Goal: Check status: Check status

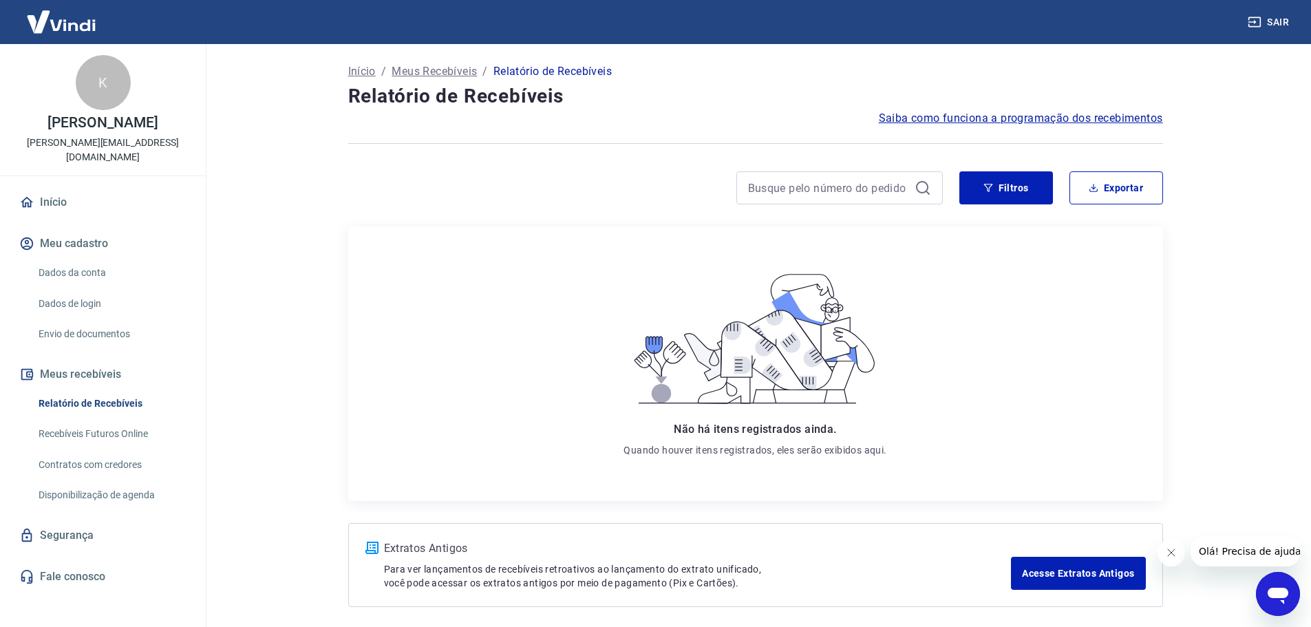
scroll to position [56, 0]
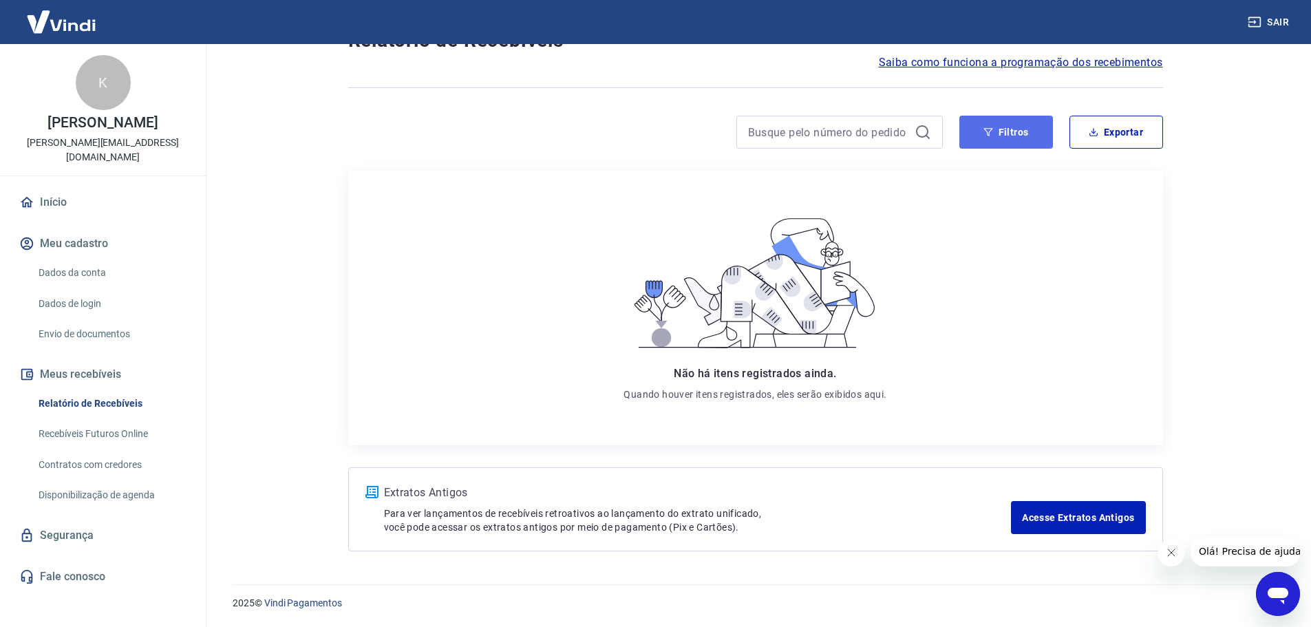
click at [1018, 139] on button "Filtros" at bounding box center [1006, 132] width 94 height 33
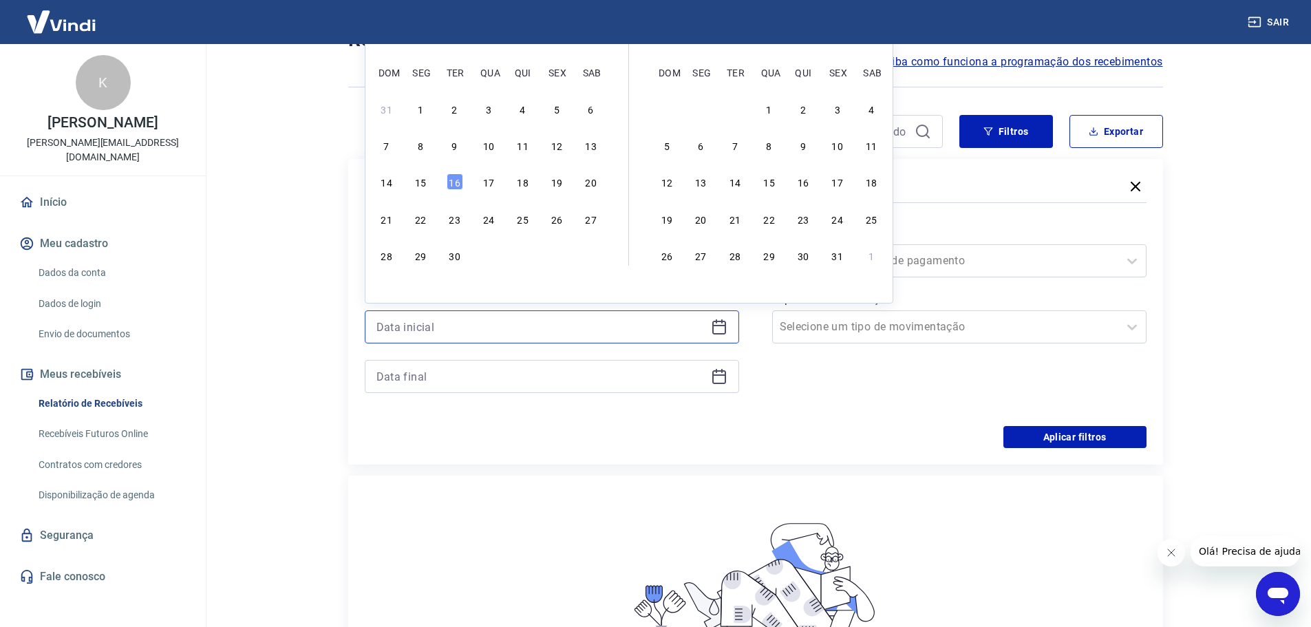
click at [619, 330] on input at bounding box center [540, 327] width 329 height 21
click at [425, 114] on div "1" at bounding box center [420, 108] width 17 height 17
type input "[DATE]"
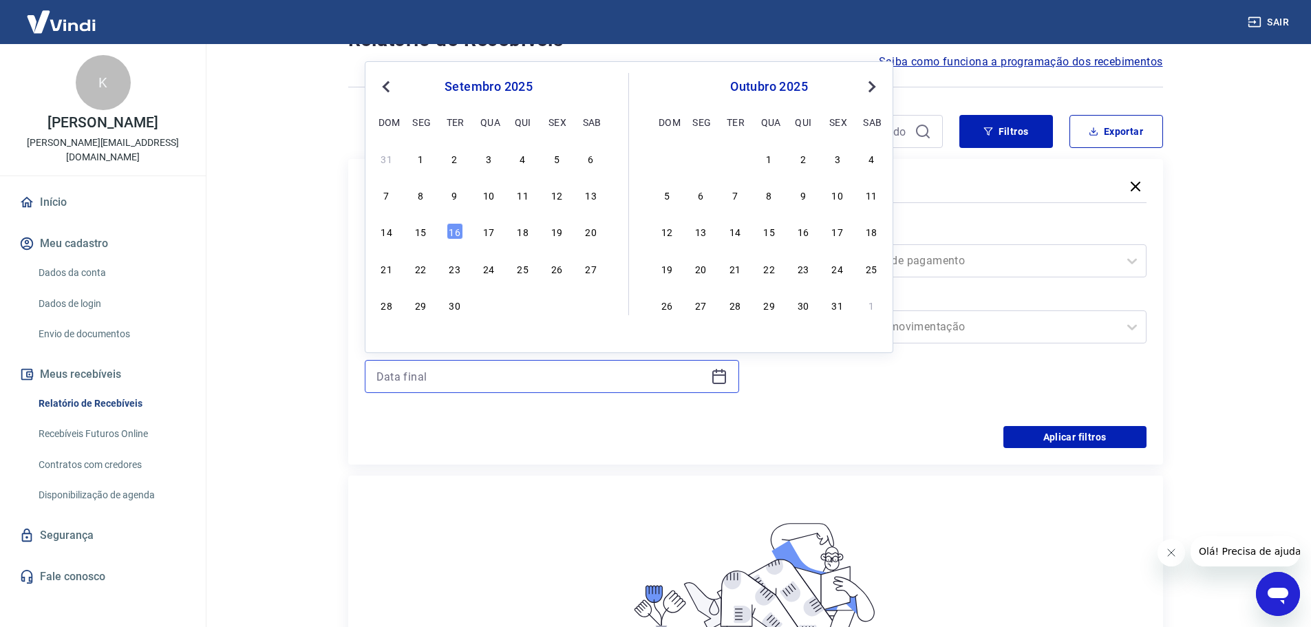
click at [692, 376] on input at bounding box center [540, 376] width 329 height 21
click at [418, 237] on div "15" at bounding box center [420, 231] width 17 height 17
type input "[DATE]"
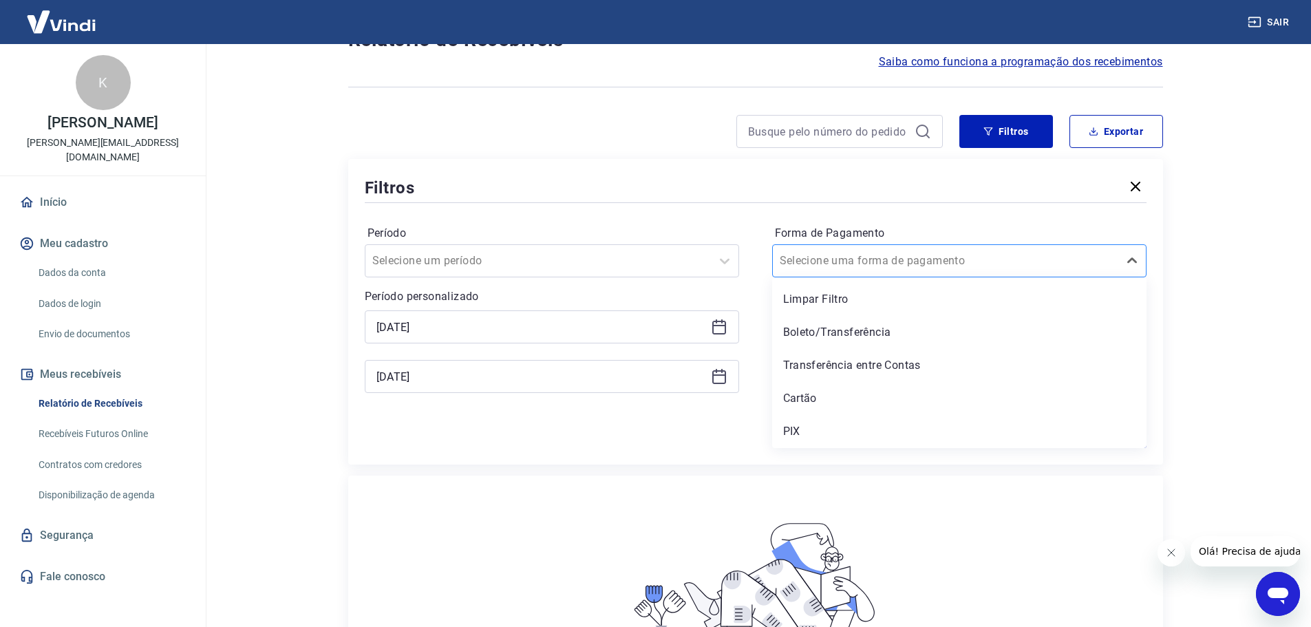
click at [985, 266] on div at bounding box center [946, 260] width 332 height 19
click at [838, 437] on div "PIX" at bounding box center [959, 432] width 374 height 28
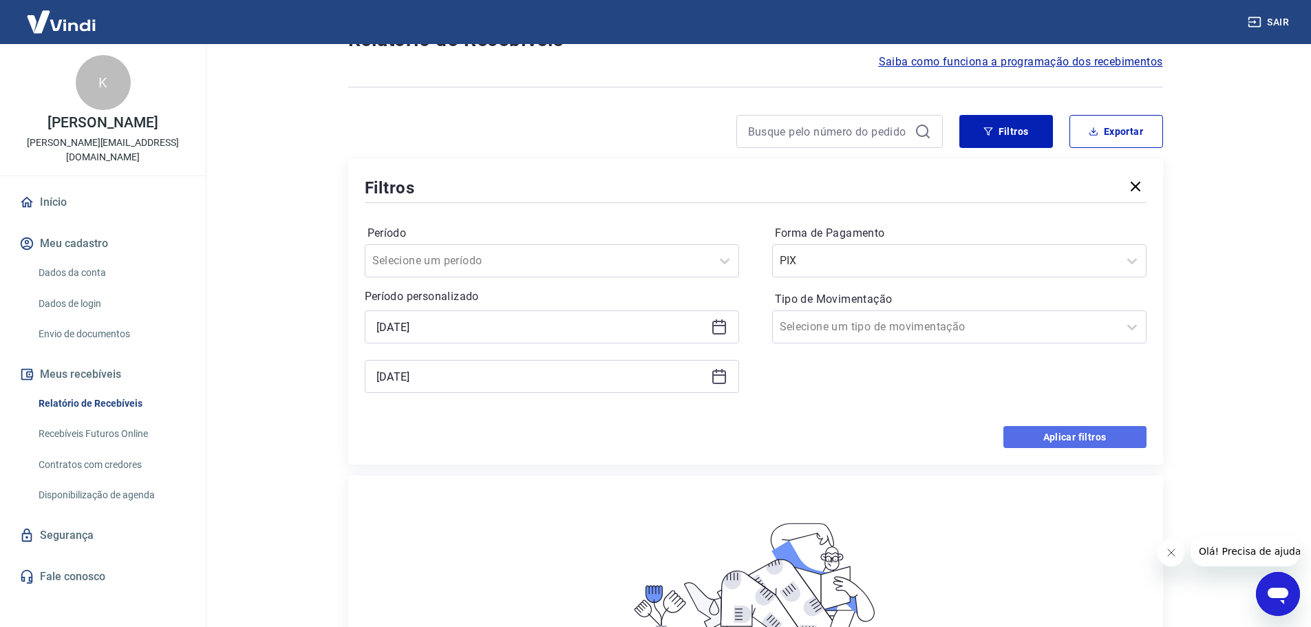
click at [1052, 428] on button "Aplicar filtros" at bounding box center [1075, 437] width 143 height 22
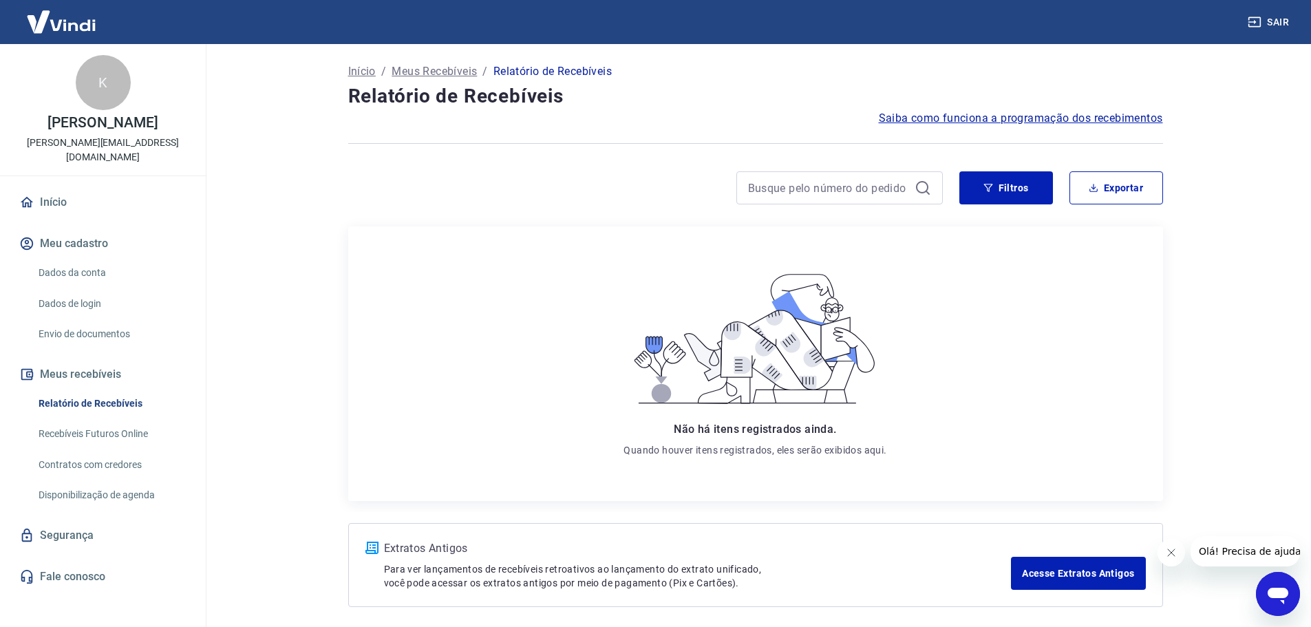
scroll to position [56, 0]
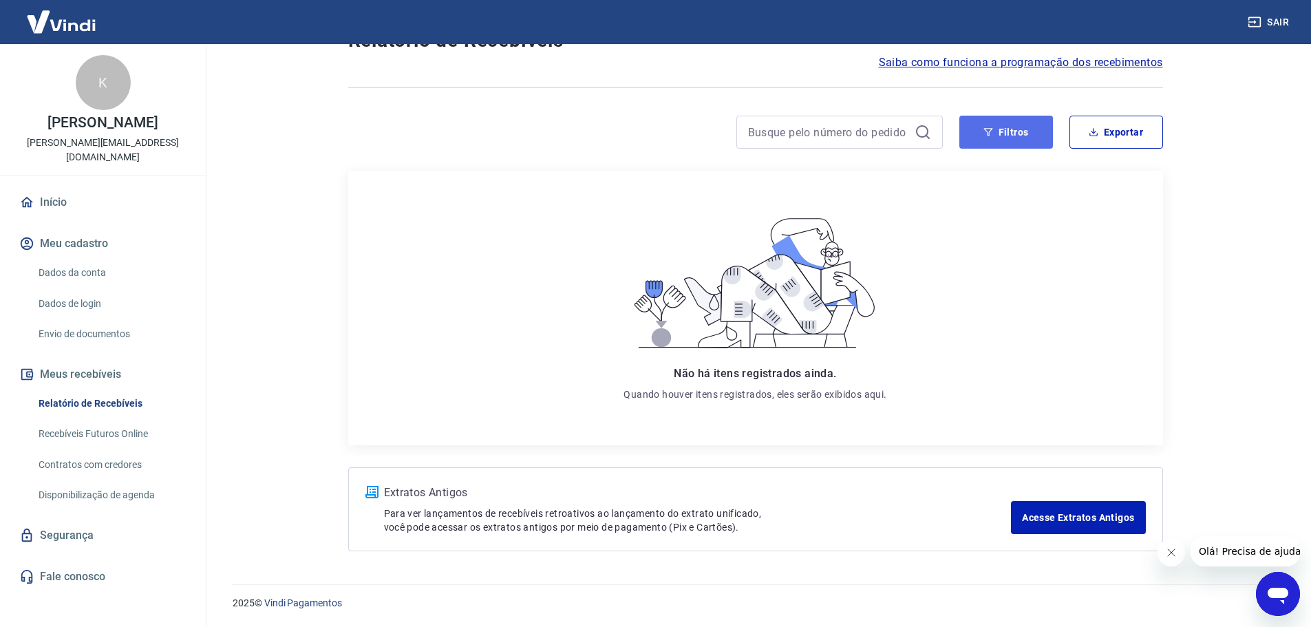
click at [1001, 133] on button "Filtros" at bounding box center [1006, 132] width 94 height 33
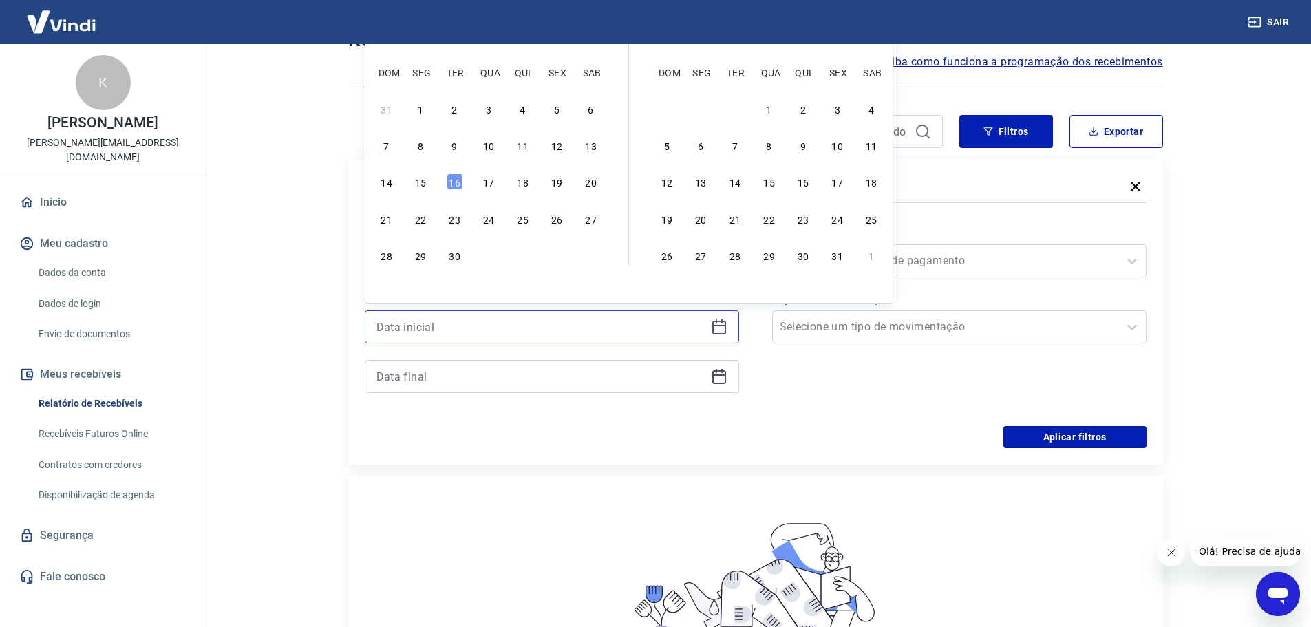
click at [529, 319] on input at bounding box center [540, 327] width 329 height 21
click at [421, 106] on div "1" at bounding box center [420, 108] width 17 height 17
type input "[DATE]"
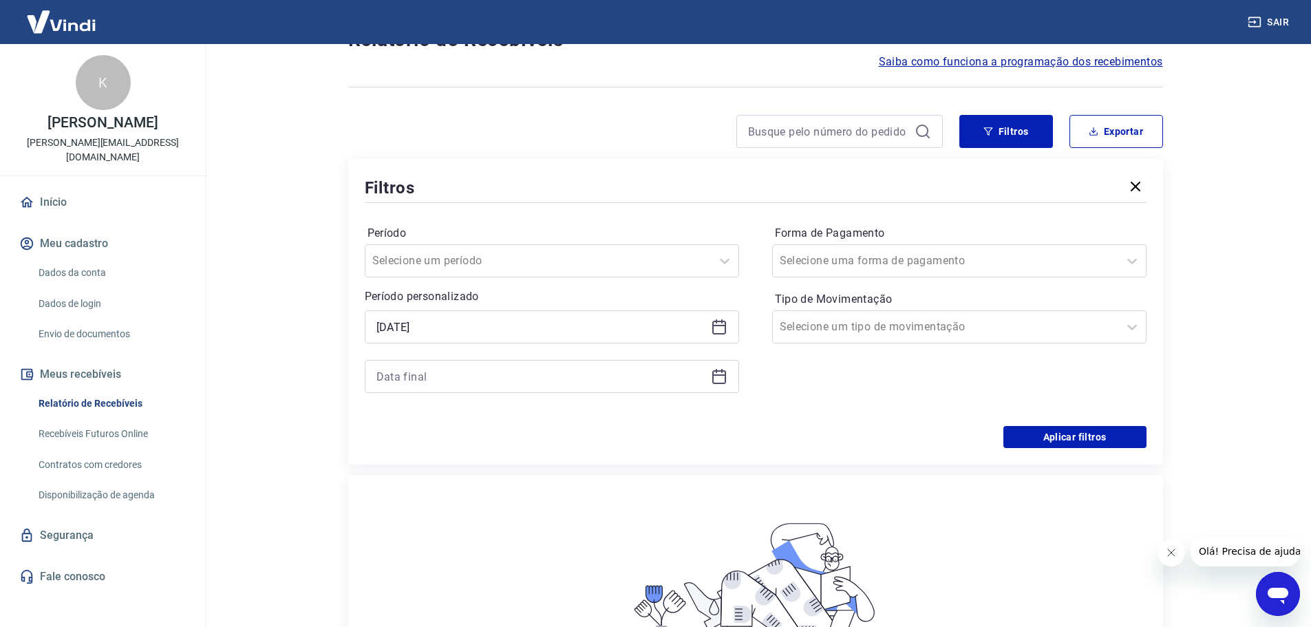
click at [713, 373] on icon at bounding box center [719, 377] width 14 height 14
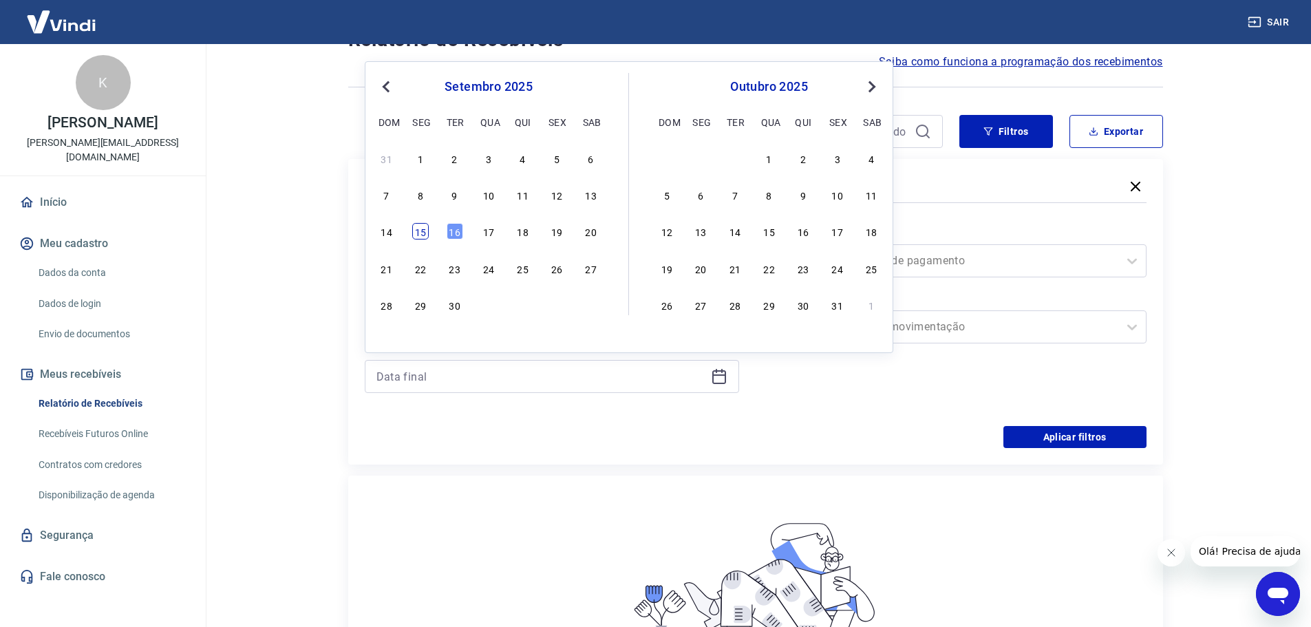
click at [425, 235] on div "15" at bounding box center [420, 231] width 17 height 17
type input "[DATE]"
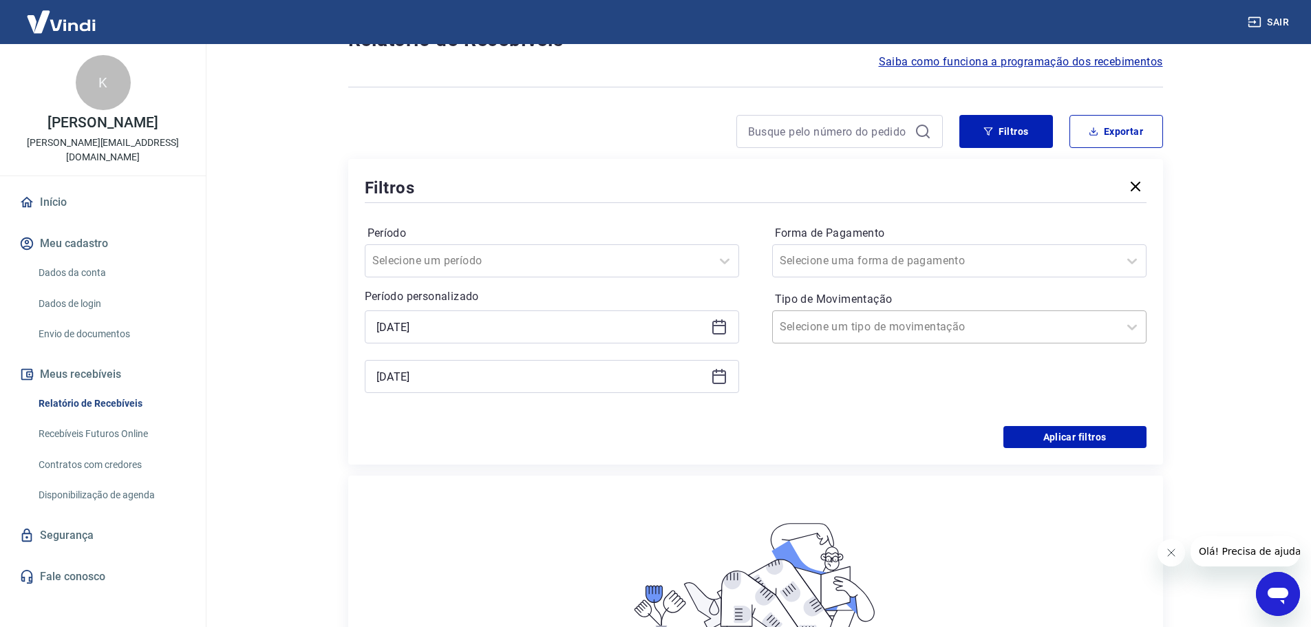
click at [931, 327] on div at bounding box center [946, 326] width 332 height 19
click at [901, 248] on div "Selecione uma forma de pagamento" at bounding box center [946, 260] width 346 height 25
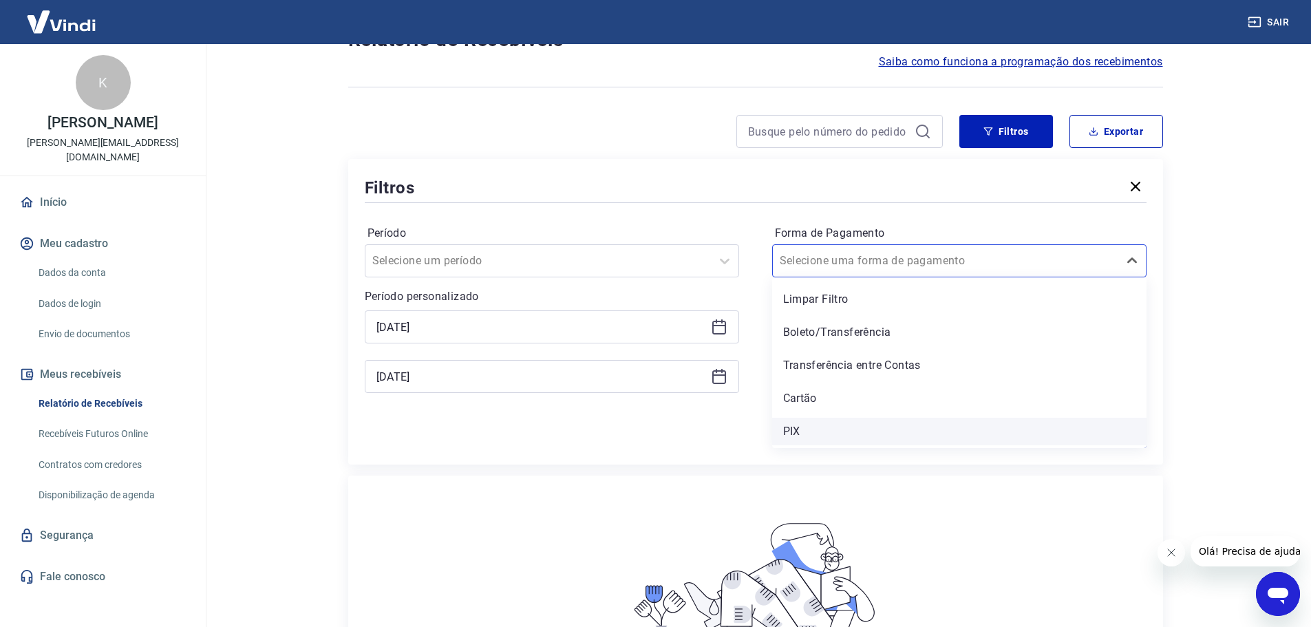
click at [842, 427] on div "PIX" at bounding box center [959, 432] width 374 height 28
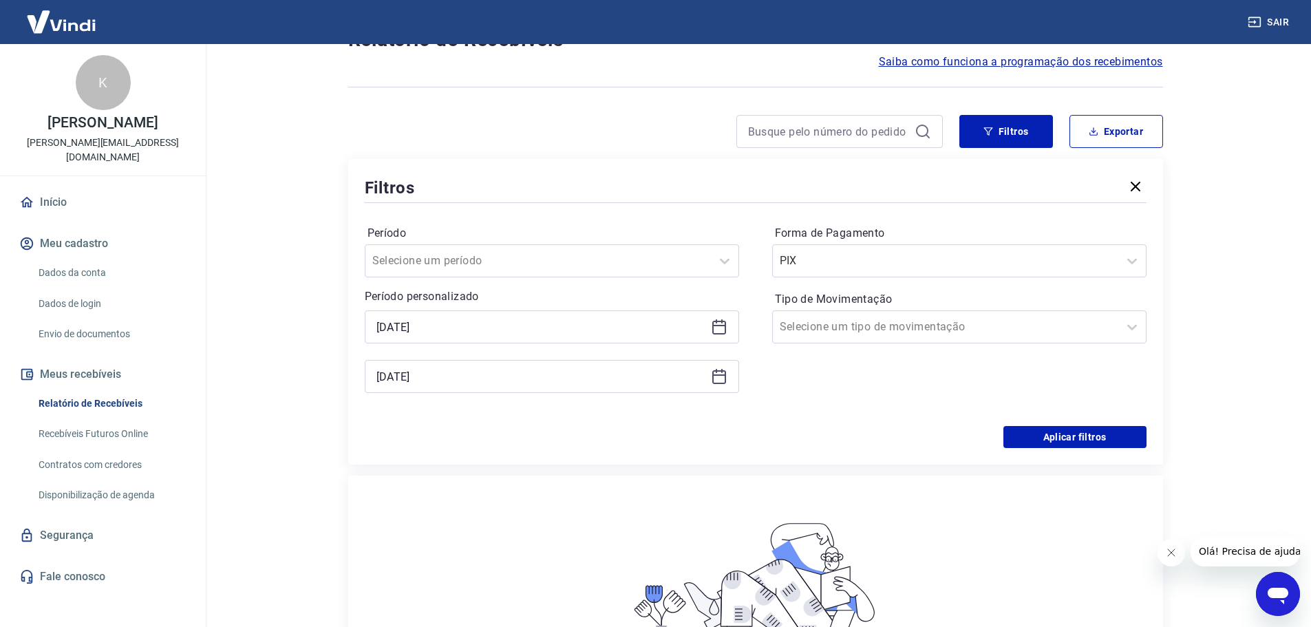
click at [1096, 449] on div "Filtros Período Selecione um período Período personalizado Selected date: [DATE…" at bounding box center [755, 312] width 815 height 306
click at [1095, 439] on button "Aplicar filtros" at bounding box center [1075, 437] width 143 height 22
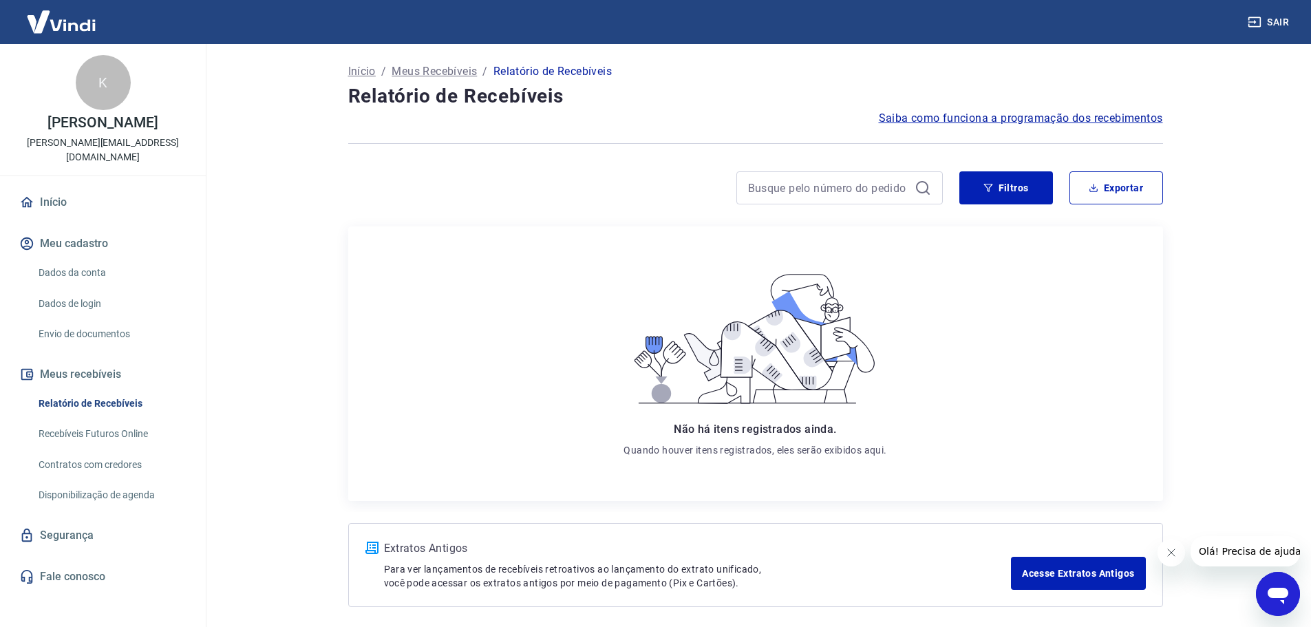
scroll to position [56, 0]
